Goal: Check status: Check status

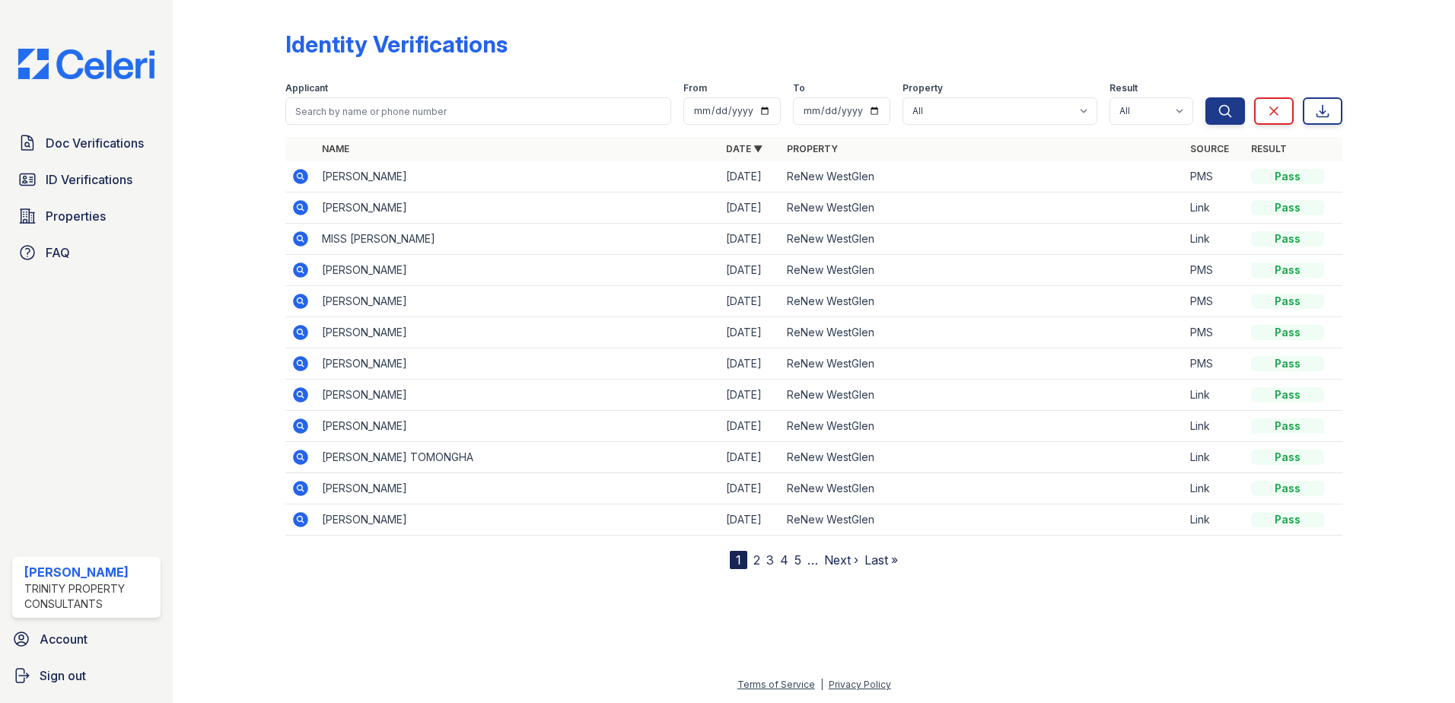
click at [297, 172] on icon at bounding box center [300, 176] width 15 height 15
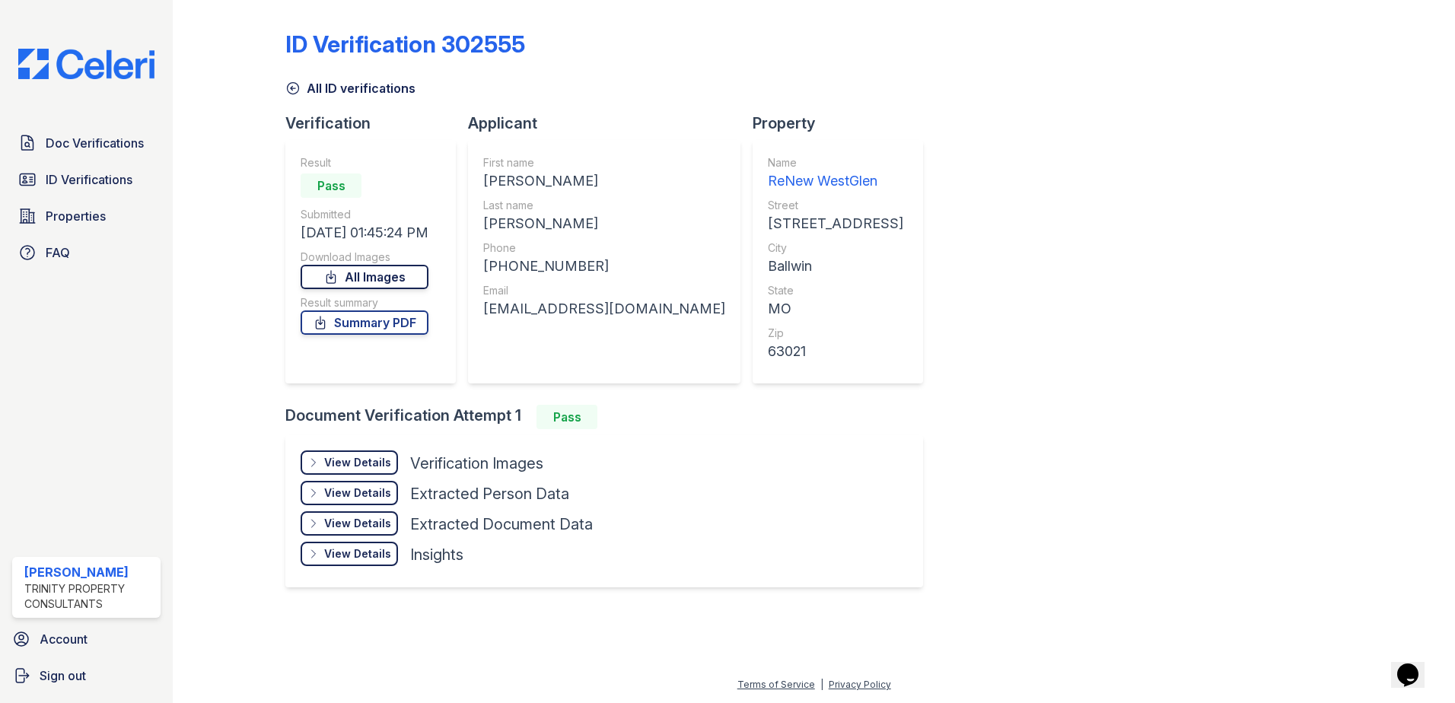
click at [364, 276] on link "All Images" at bounding box center [365, 277] width 128 height 24
click at [360, 339] on div "Result Pass Submitted 08/27/25 01:45:24 PM Download Images All Images Result su…" at bounding box center [365, 261] width 128 height 213
click at [362, 329] on link "Summary PDF" at bounding box center [365, 323] width 128 height 24
click at [295, 88] on icon at bounding box center [292, 88] width 15 height 15
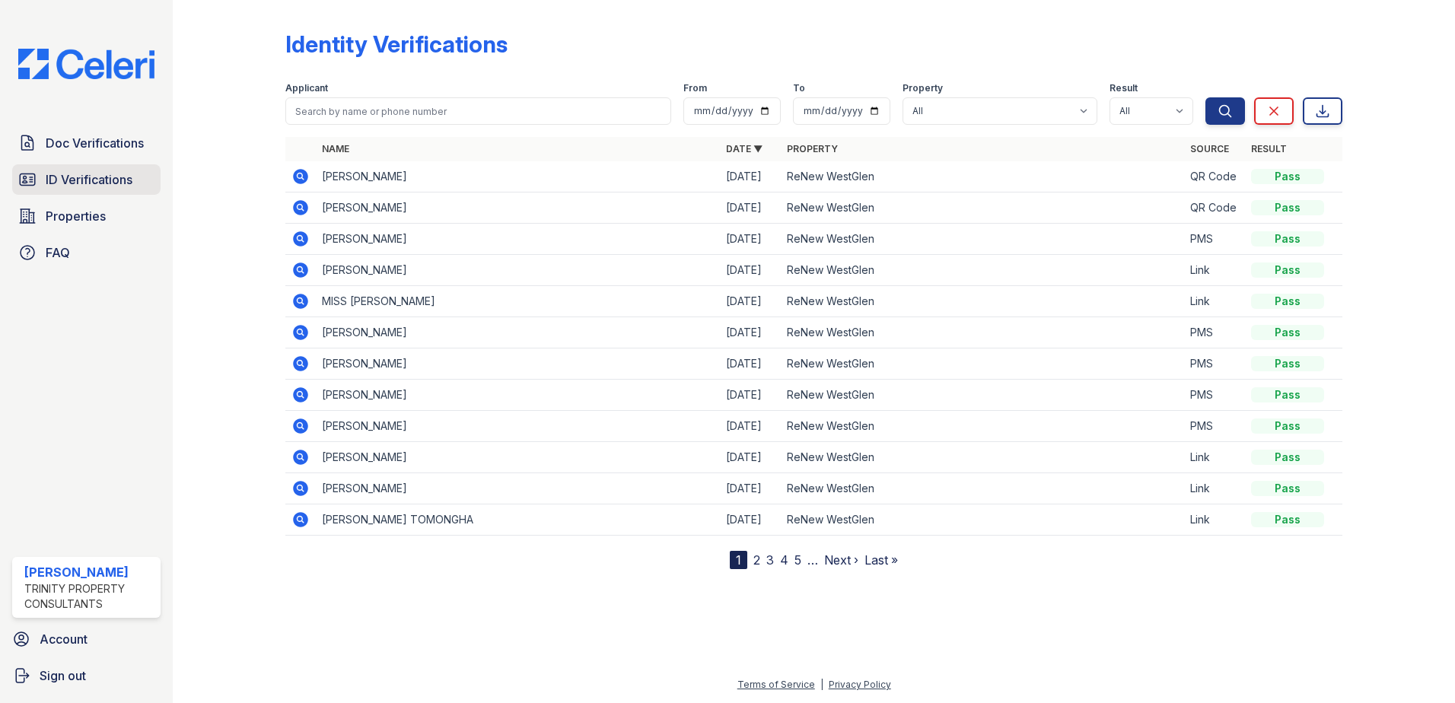
click at [122, 182] on span "ID Verifications" at bounding box center [89, 180] width 87 height 18
click at [304, 206] on icon at bounding box center [300, 207] width 15 height 15
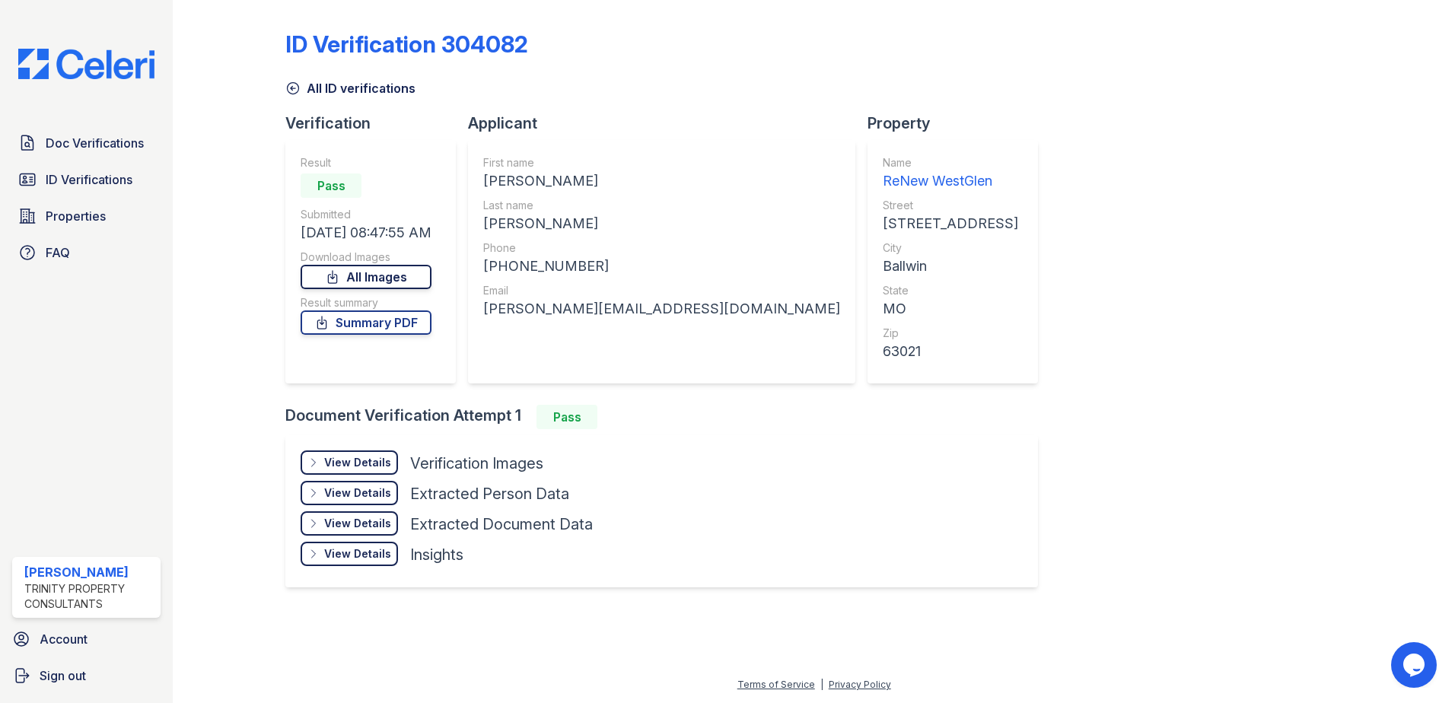
click at [390, 275] on link "All Images" at bounding box center [366, 277] width 131 height 24
click at [78, 146] on span "Doc Verifications" at bounding box center [95, 143] width 98 height 18
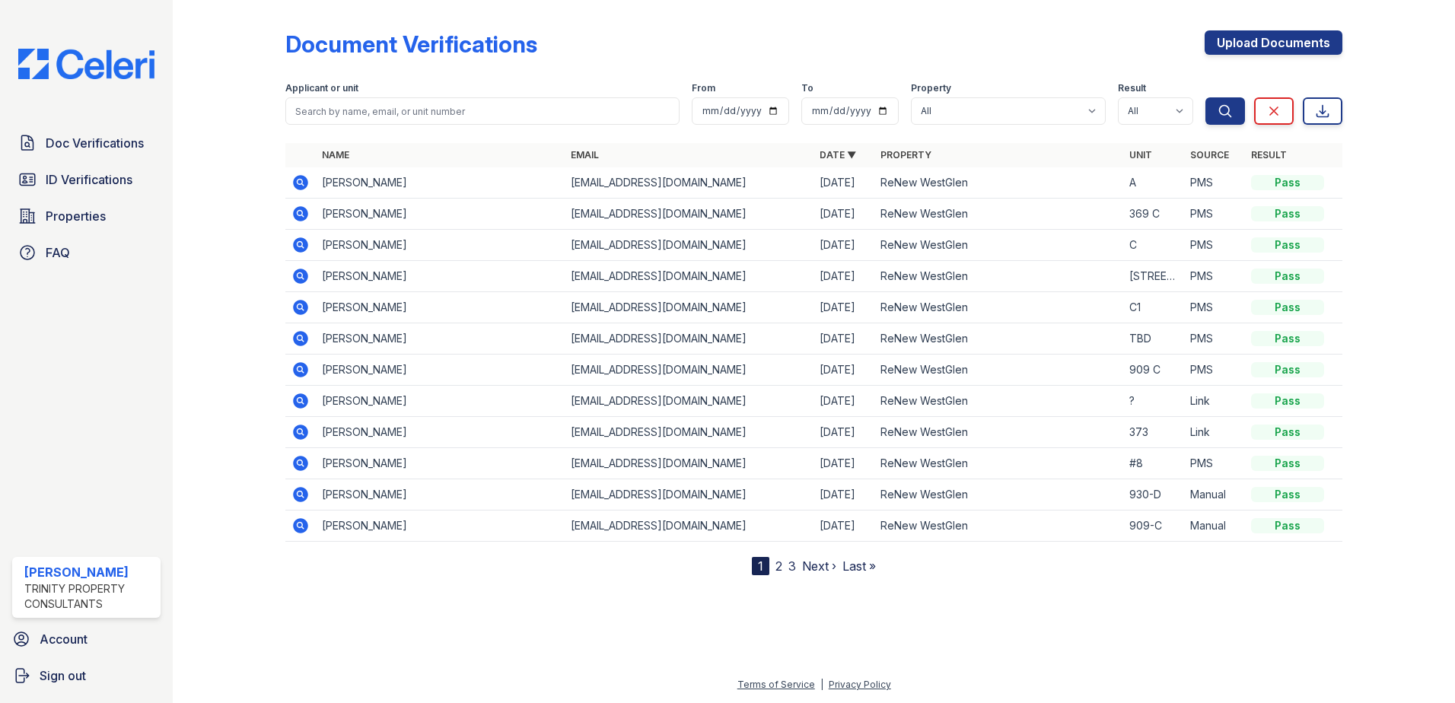
click at [300, 183] on icon at bounding box center [300, 182] width 4 height 4
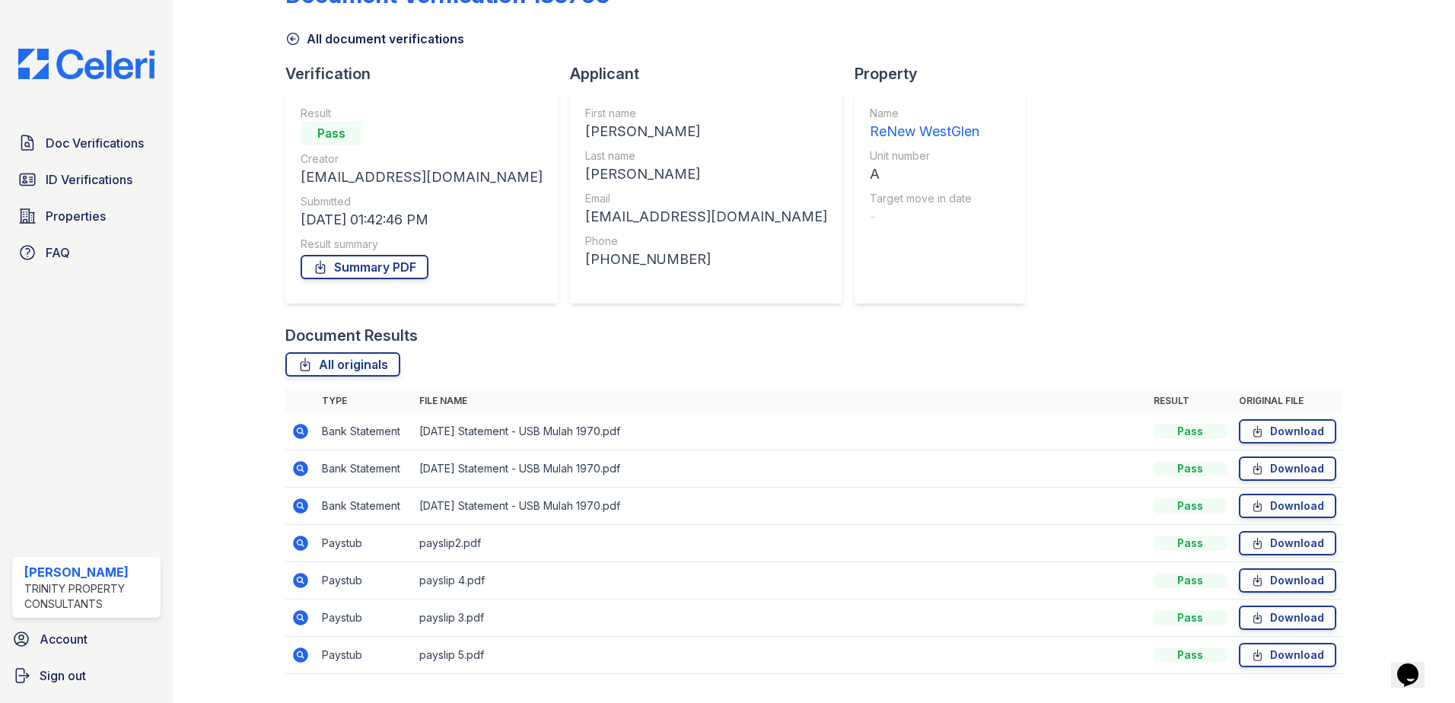
scroll to position [76, 0]
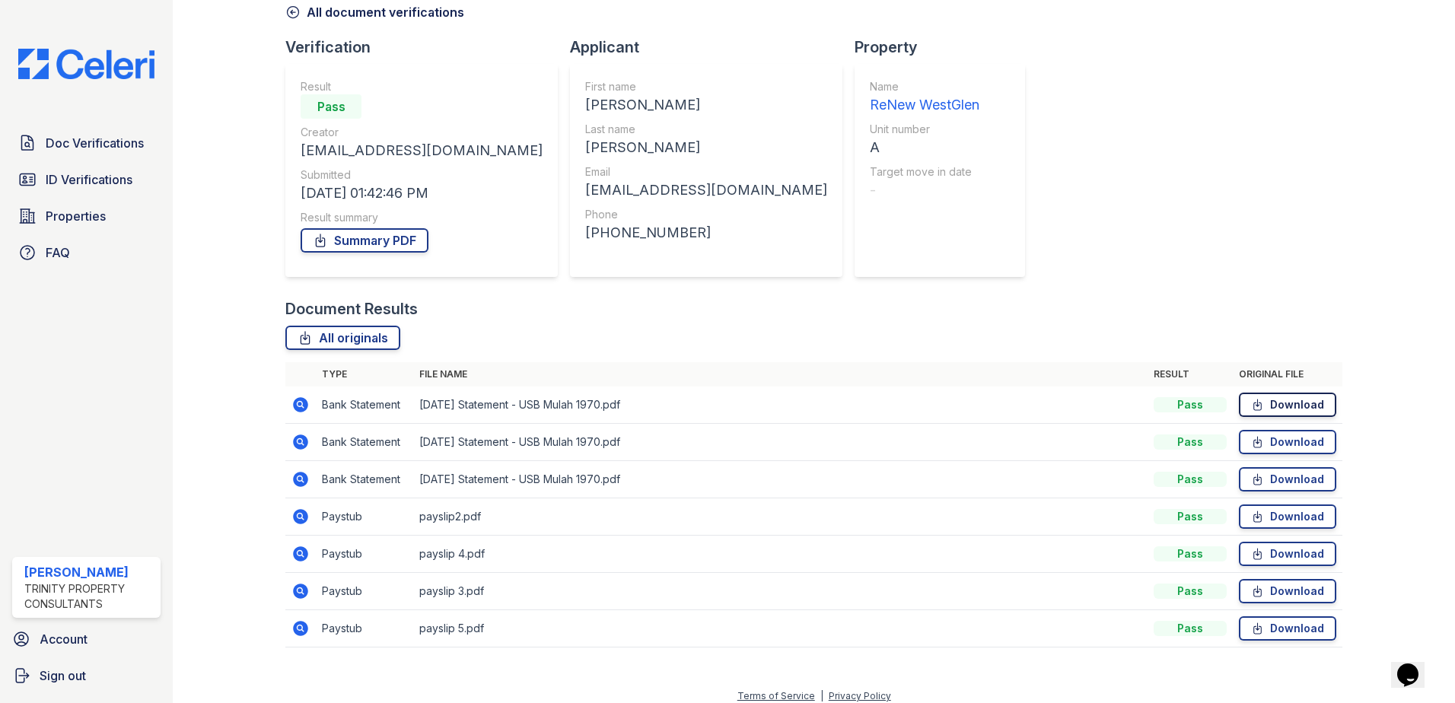
drag, startPoint x: 1290, startPoint y: 398, endPoint x: 1280, endPoint y: 394, distance: 10.6
click at [1289, 399] on link "Download" at bounding box center [1287, 405] width 97 height 24
click at [923, 131] on div "Document Verification 183703 All document verifications Verification Result Pas…" at bounding box center [813, 296] width 1057 height 733
